Goal: Contribute content: Add original content to the website for others to see

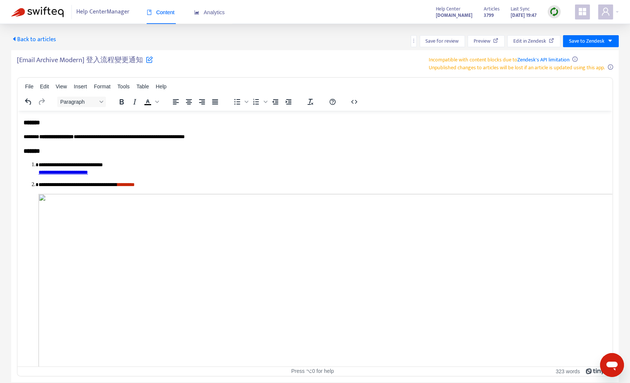
click at [48, 6] on div "Help Center Manager Content Analytics" at bounding box center [127, 12] width 232 height 24
click at [48, 12] on img at bounding box center [37, 12] width 52 height 10
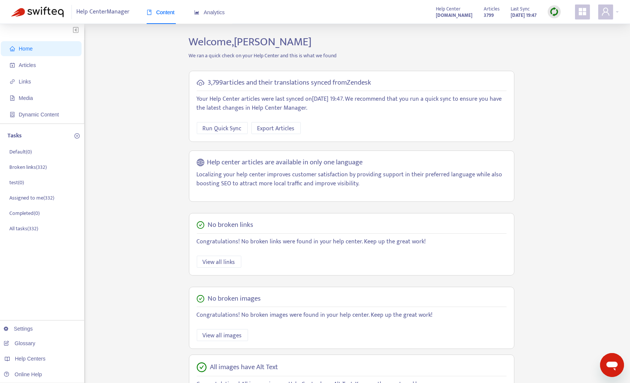
click at [564, 11] on div "Articles 3799 Last Sync [DATE] 19:47" at bounding box center [522, 11] width 88 height 15
click at [555, 11] on img at bounding box center [553, 11] width 9 height 9
click at [562, 29] on link "Quick Sync" at bounding box center [570, 27] width 32 height 9
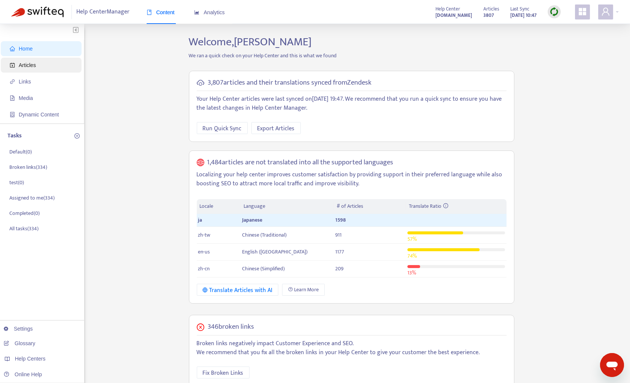
click at [22, 65] on span "Articles" at bounding box center [27, 65] width 17 height 6
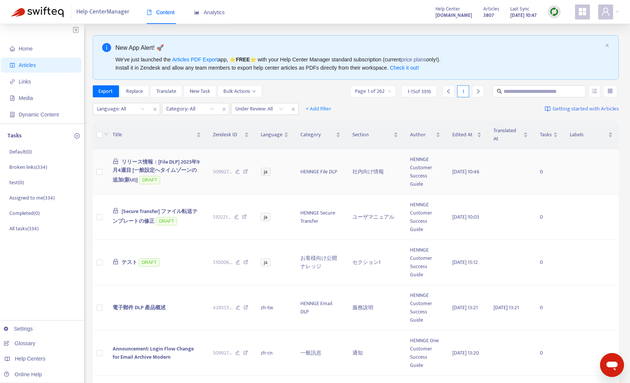
click at [107, 176] on td "リリース情報：[File DLP] 2025年9月4週目 [一般設定へタイムゾーンの追加(新UI)] DRAFT" at bounding box center [157, 171] width 100 height 45
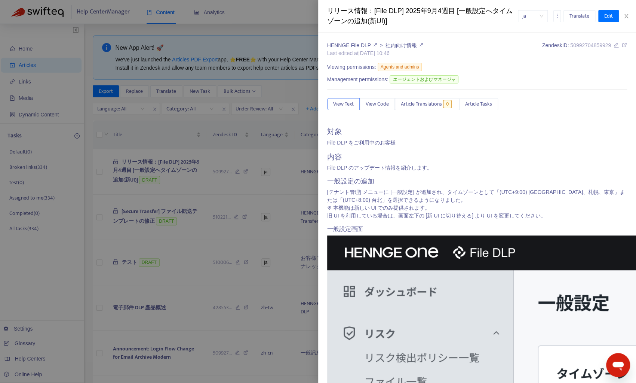
click at [98, 172] on div at bounding box center [318, 191] width 636 height 383
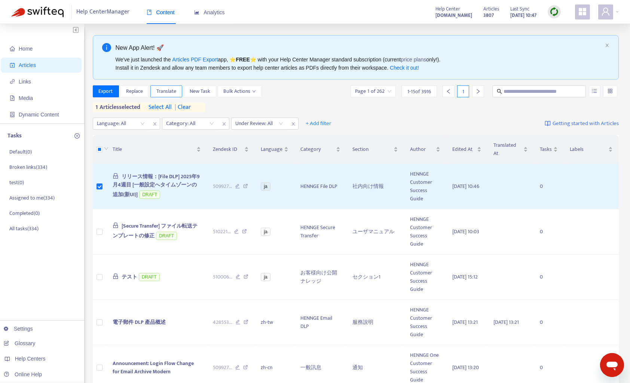
click at [170, 91] on span "Translate" at bounding box center [166, 91] width 20 height 8
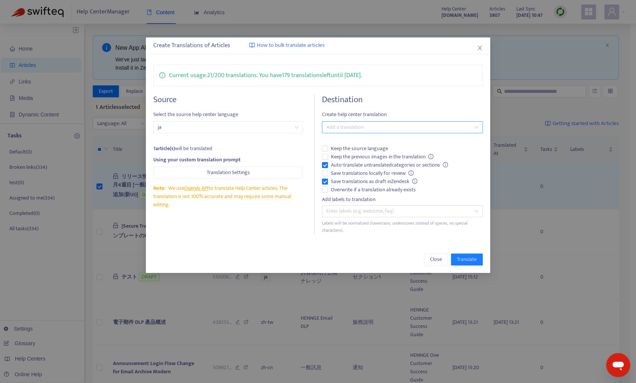
click at [345, 125] on div at bounding box center [399, 127] width 150 height 9
click at [349, 170] on div "Chinese (Traditional) ( zh-tw )" at bounding box center [403, 165] width 158 height 12
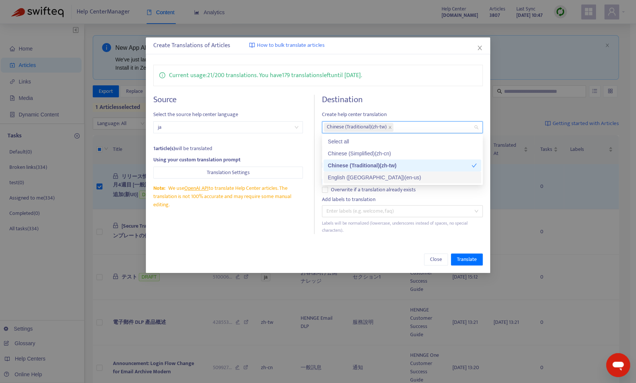
click at [343, 178] on div "English ([GEOGRAPHIC_DATA]) ( en-us )" at bounding box center [402, 177] width 149 height 8
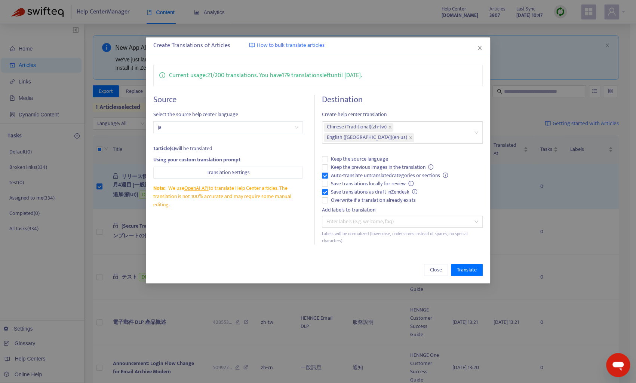
click at [297, 238] on div "Current usage: 21 / 200 translations . You have 179 translations left until [DA…" at bounding box center [318, 154] width 344 height 195
click at [473, 266] on span "Translate" at bounding box center [467, 270] width 20 height 8
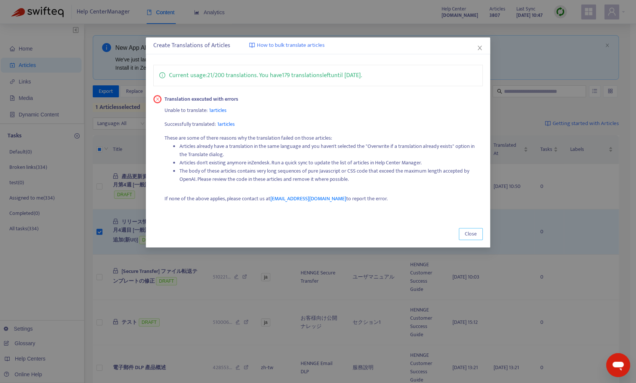
drag, startPoint x: 468, startPoint y: 231, endPoint x: 445, endPoint y: 224, distance: 24.1
click at [445, 224] on div "Close" at bounding box center [318, 233] width 344 height 27
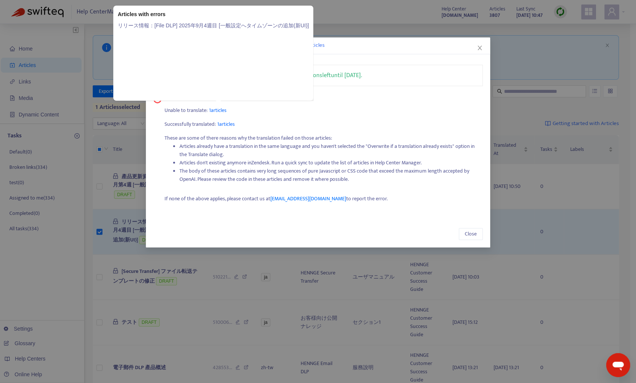
click at [215, 108] on span "1 articles" at bounding box center [218, 110] width 18 height 9
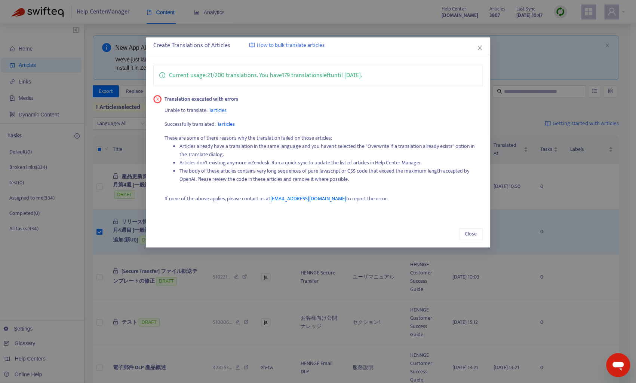
click at [456, 233] on div "Close" at bounding box center [318, 234] width 330 height 12
click at [462, 235] on button "Close" at bounding box center [471, 234] width 24 height 12
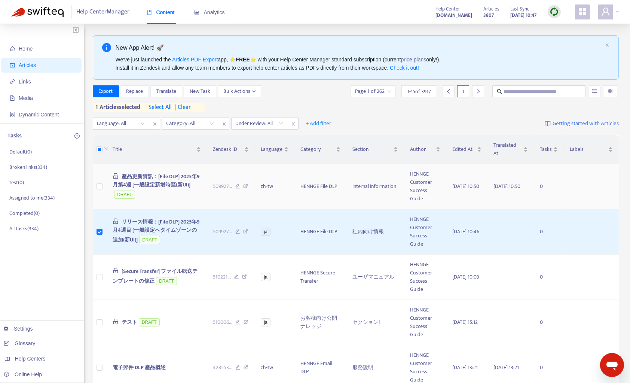
click at [154, 178] on span "產品更新資訊：[File DLP] 2025年9月第4週 [一般設定新增時區(新UI)]" at bounding box center [156, 180] width 87 height 17
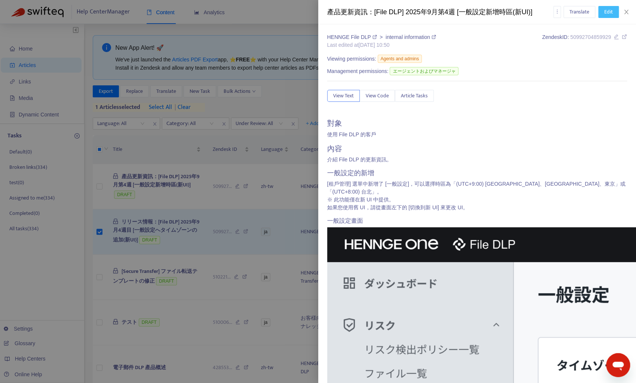
click at [608, 13] on span "Edit" at bounding box center [608, 12] width 9 height 8
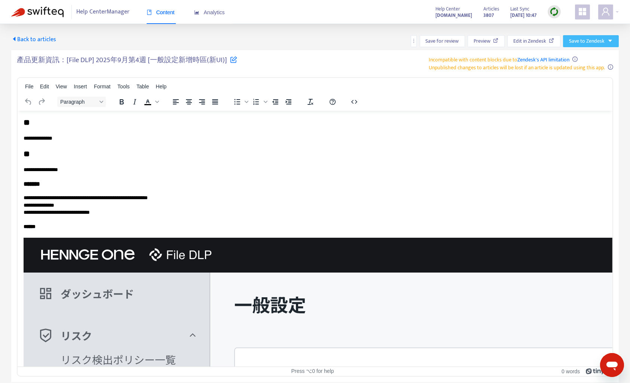
click at [608, 42] on icon "caret-down" at bounding box center [609, 40] width 5 height 5
click at [583, 68] on span "Save as draft" at bounding box center [584, 68] width 28 height 8
